Goal: Use online tool/utility: Use online tool/utility

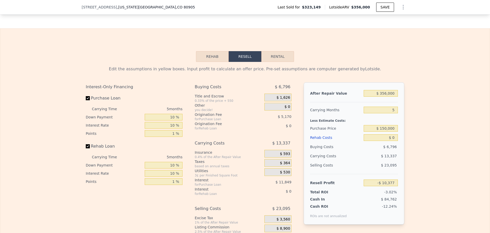
scroll to position [689, 0]
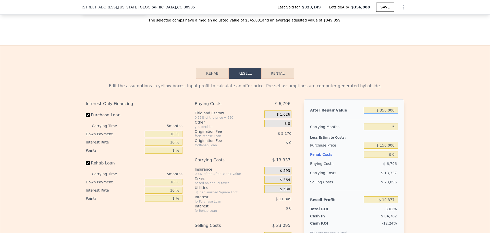
click at [385, 113] on input "$ 356,000" at bounding box center [381, 110] width 34 height 7
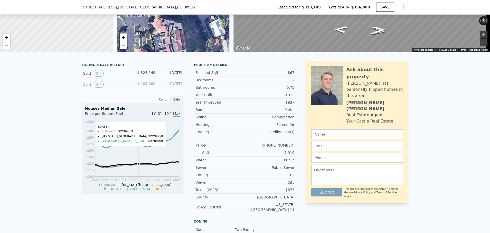
scroll to position [0, 0]
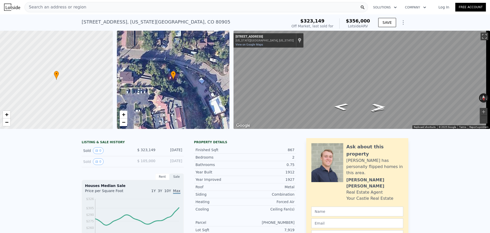
click at [71, 6] on span "Search an address or region" at bounding box center [56, 7] width 62 height 6
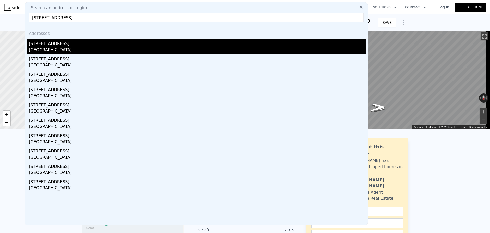
type input "[STREET_ADDRESS]"
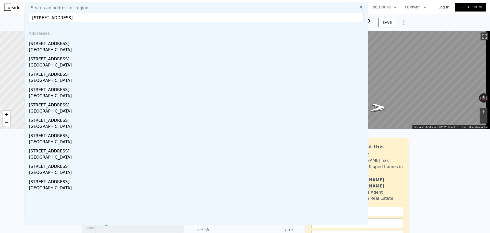
drag, startPoint x: 64, startPoint y: 46, endPoint x: 201, endPoint y: 72, distance: 139.3
click at [64, 46] on div "[STREET_ADDRESS]" at bounding box center [197, 43] width 337 height 8
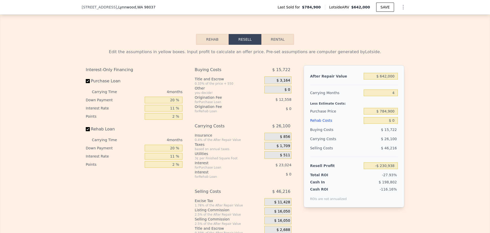
scroll to position [713, 0]
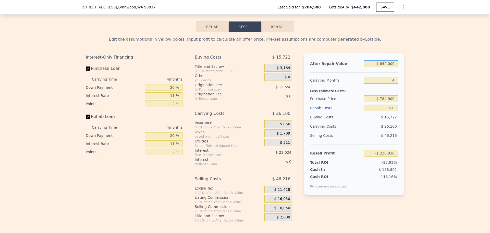
click at [389, 67] on input "$ 642,000" at bounding box center [381, 63] width 34 height 7
type input "$ 720"
type input "-$ 825,748"
type input "$ 720,000"
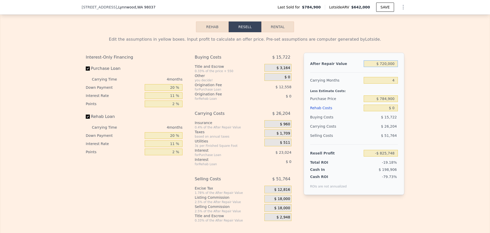
type input "-$ 158,590"
type input "$ 720,000"
click at [389, 102] on input "$ 784,900" at bounding box center [381, 98] width 34 height 7
type input "$ 500,000"
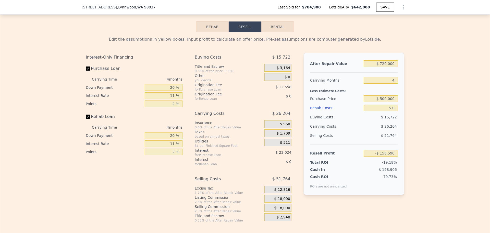
click at [417, 106] on div "Edit the assumptions in yellow boxes. Input profit to calculate an offer price.…" at bounding box center [245, 127] width 490 height 190
type input "$ 140,173"
click at [396, 111] on input "$ 0" at bounding box center [381, 107] width 34 height 7
drag, startPoint x: 394, startPoint y: 115, endPoint x: 390, endPoint y: 115, distance: 3.1
click at [390, 111] on input "$ 0" at bounding box center [381, 107] width 34 height 7
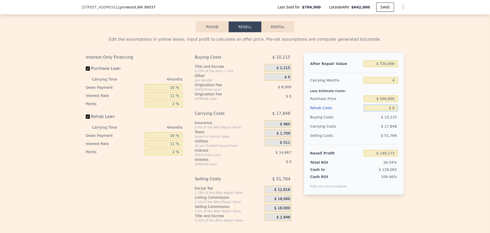
type input "$ 50"
type input "$ 140,122"
type input "$ 50,000"
type input "$ 87,905"
type input "$ 000"
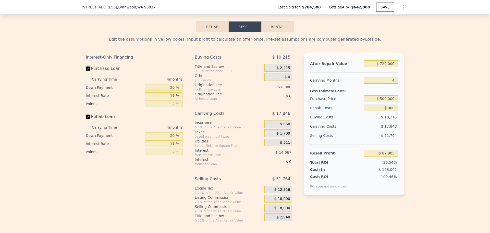
type input "$ 140,173"
type input "$ 45,000"
type input "$ 93,133"
type input "$ 45,000"
click at [416, 108] on div "Edit the assumptions in yellow boxes. Input profit to calculate an offer price.…" at bounding box center [245, 127] width 490 height 190
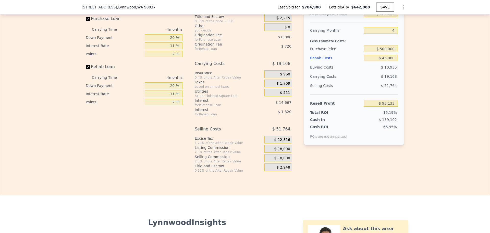
scroll to position [764, 0]
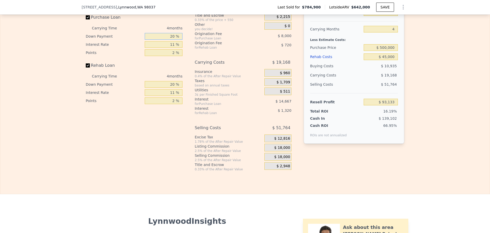
click at [171, 40] on input "20 %" at bounding box center [164, 36] width 38 height 7
type input "10 %"
type input "$ 90,301"
type input "10 %"
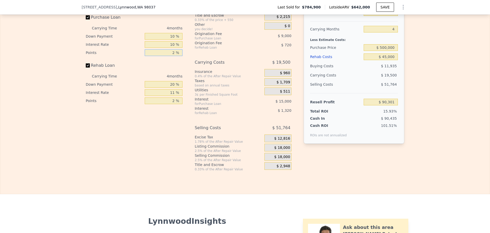
type input "$ 91,801"
type input "1 %"
type input "$ 96,301"
type input "10 %"
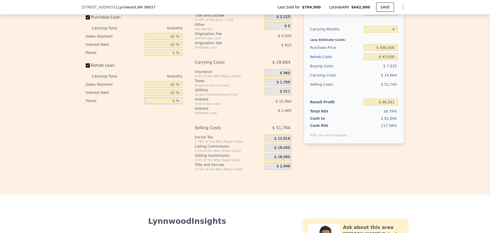
type input "$ 96,047"
type input "1 %"
type input "$ 96,584"
type input "1 %"
click at [278, 150] on span "$ 18,000" at bounding box center [283, 147] width 16 height 5
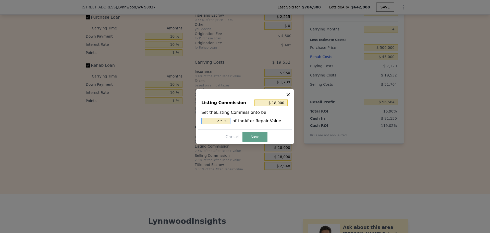
drag, startPoint x: 221, startPoint y: 120, endPoint x: 224, endPoint y: 121, distance: 2.6
click at [223, 120] on input "2.5 %" at bounding box center [215, 120] width 29 height 7
type input "$ 14,400"
type input "2 %"
click at [254, 133] on button "Save" at bounding box center [255, 137] width 25 height 10
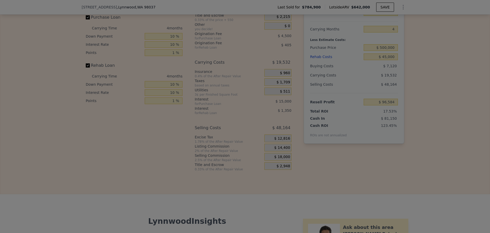
type input "$ 100,184"
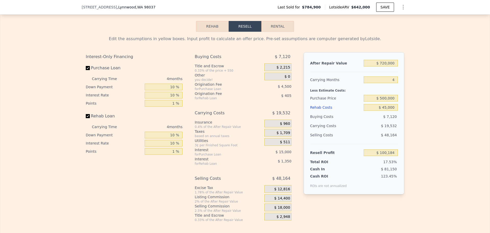
scroll to position [713, 0]
click at [383, 102] on input "$ 500,000" at bounding box center [381, 98] width 34 height 7
drag, startPoint x: 382, startPoint y: 106, endPoint x: 386, endPoint y: 106, distance: 3.6
click at [386, 102] on input "$ 500,000" at bounding box center [381, 98] width 34 height 7
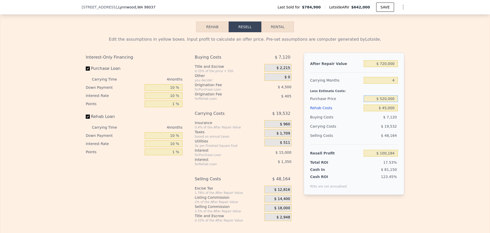
type input "$ 520,000"
click at [415, 120] on div "Edit the assumptions in yellow boxes. Input profit to calculate an offer price.…" at bounding box center [245, 127] width 490 height 190
type input "$ 79,337"
click at [384, 102] on input "$ 520,000" at bounding box center [381, 98] width 34 height 7
type input "$ 530,000"
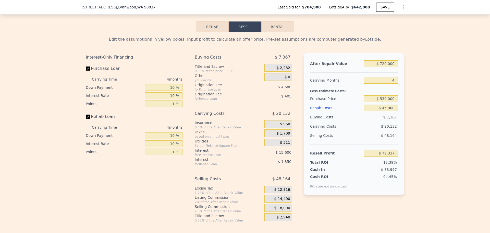
click at [411, 112] on div "Edit the assumptions in yellow boxes. Input profit to calculate an offer price.…" at bounding box center [245, 127] width 490 height 190
type input "$ 68,914"
click at [385, 102] on input "$ 530,000" at bounding box center [381, 98] width 34 height 7
type input "$ 530,000"
click at [427, 112] on div "Edit the assumptions in yellow boxes. Input profit to calculate an offer price.…" at bounding box center [245, 127] width 490 height 190
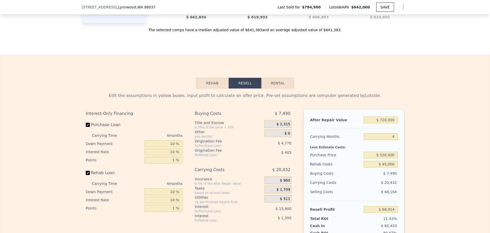
scroll to position [739, 0]
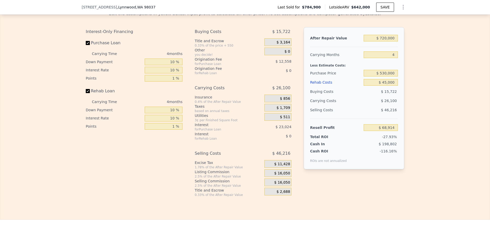
type input "$ 642,000"
type input "$ 0"
type input "-$ 230,938"
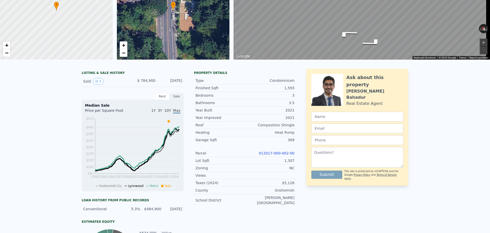
scroll to position [2, 0]
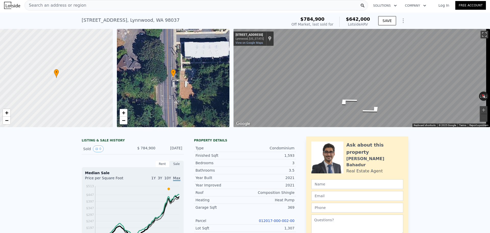
click at [52, 6] on span "Search an address or region" at bounding box center [56, 5] width 62 height 6
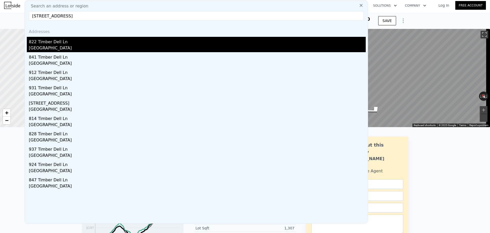
type input "[STREET_ADDRESS]"
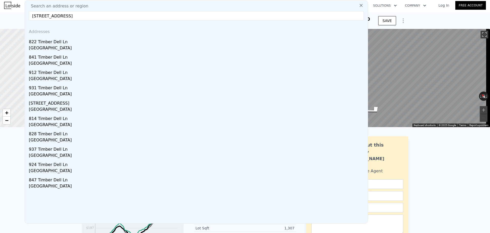
click at [63, 45] on div "[GEOGRAPHIC_DATA]" at bounding box center [197, 48] width 337 height 7
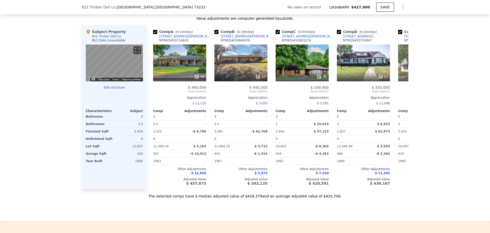
scroll to position [511, 0]
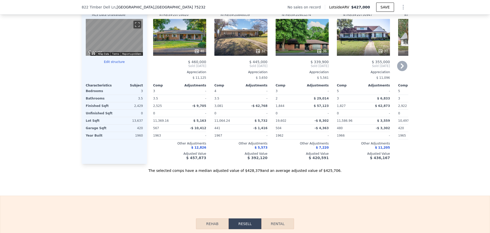
click at [400, 69] on icon at bounding box center [402, 66] width 10 height 10
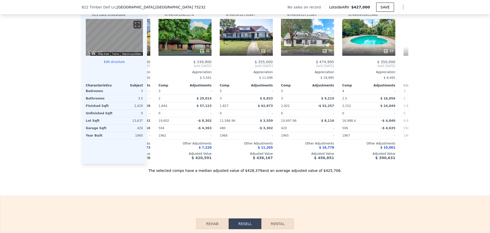
scroll to position [0, 123]
